Goal: Register for event/course

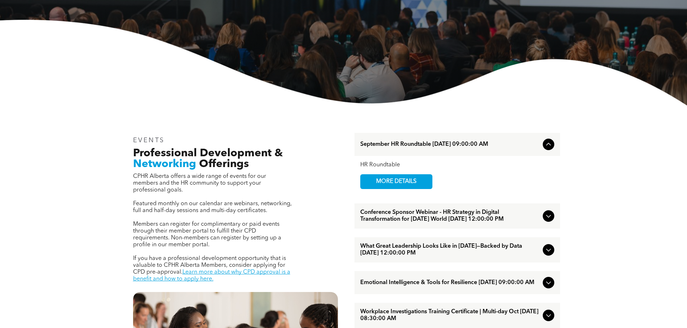
click at [429, 253] on span "What Great Leadership Looks Like in [DATE]—Backed by Data [DATE] 12:00:00 PM" at bounding box center [450, 250] width 180 height 14
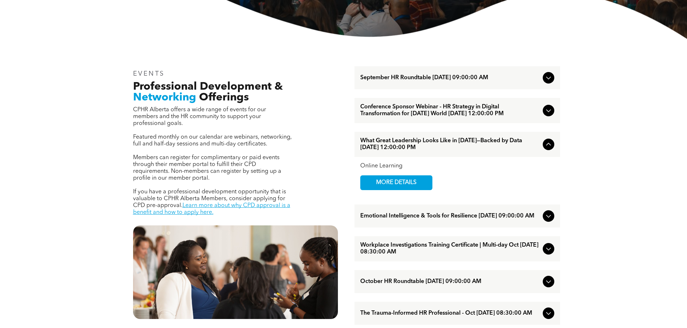
scroll to position [216, 0]
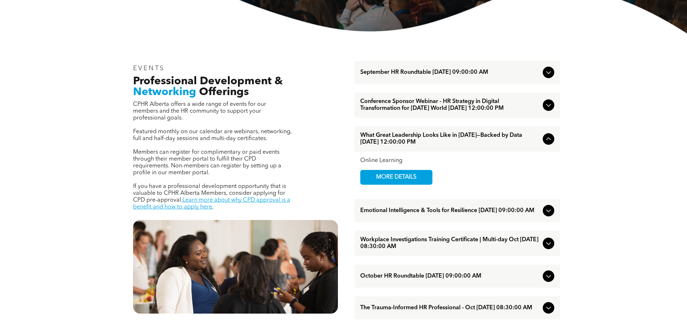
click at [421, 215] on span "Emotional Intelligence & Tools for Resilience [DATE] 09:00:00 AM" at bounding box center [450, 211] width 180 height 7
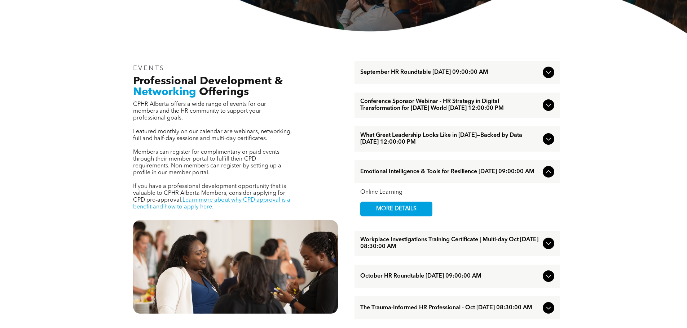
click at [417, 251] on span "Workplace Investigations Training Certificate | Multi-day Oct [DATE] 08:30:00 AM" at bounding box center [450, 244] width 180 height 14
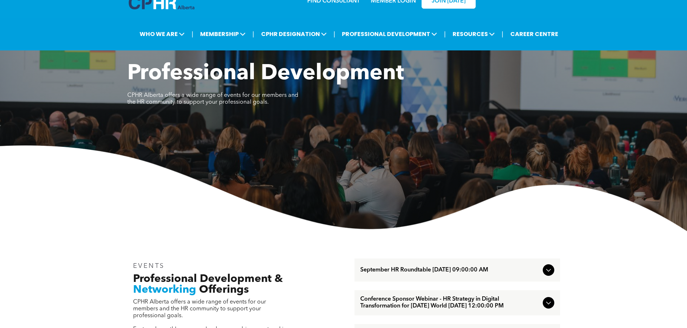
scroll to position [0, 0]
